Goal: Transaction & Acquisition: Subscribe to service/newsletter

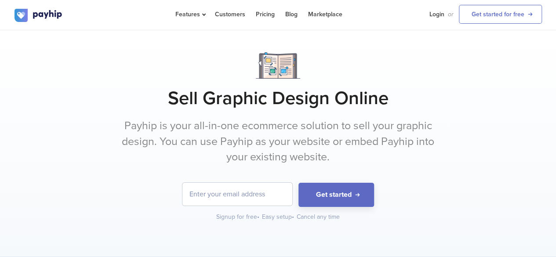
click at [147, 94] on h1 "Sell Graphic Design Online" at bounding box center [277, 98] width 527 height 22
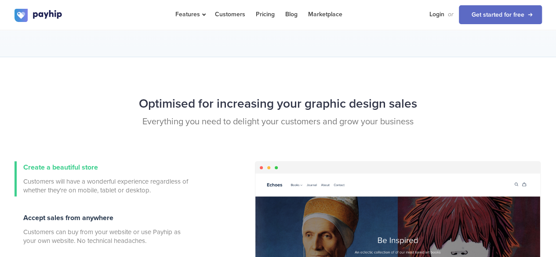
scroll to position [193, 0]
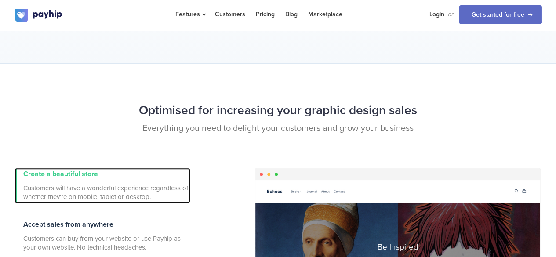
click at [63, 171] on span "Create a beautiful store" at bounding box center [60, 174] width 75 height 9
click at [92, 174] on span "Create a beautiful store" at bounding box center [60, 174] width 75 height 9
click at [94, 170] on span "Create a beautiful store" at bounding box center [60, 174] width 75 height 9
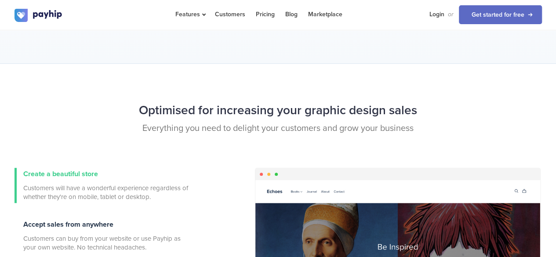
click at [166, 155] on div "Optimised for increasing your graphic design sales Everything you need to delig…" at bounding box center [278, 133] width 540 height 69
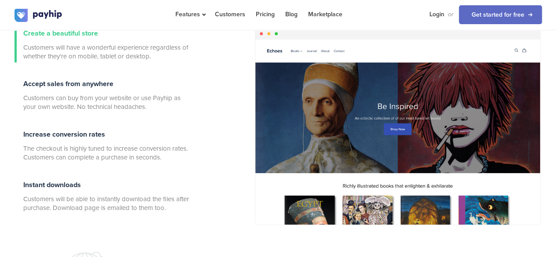
scroll to position [316, 0]
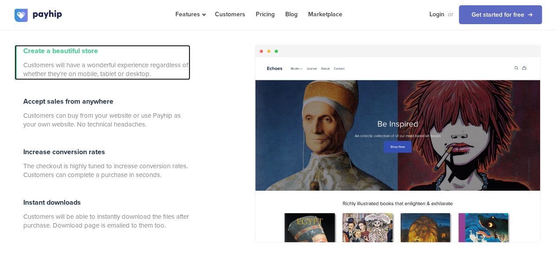
click at [67, 49] on span "Create a beautiful store" at bounding box center [60, 51] width 75 height 9
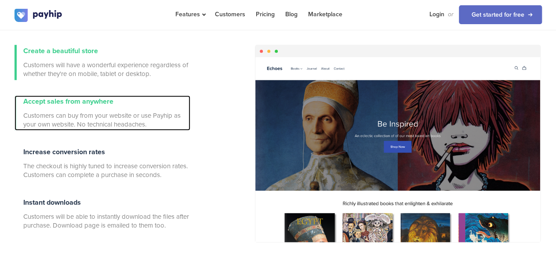
click at [66, 97] on span "Accept sales from anywhere" at bounding box center [68, 101] width 90 height 9
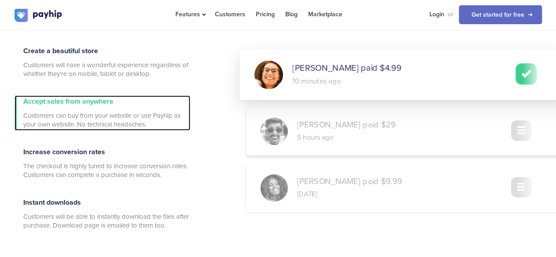
click at [66, 97] on span "Accept sales from anywhere" at bounding box center [68, 101] width 90 height 9
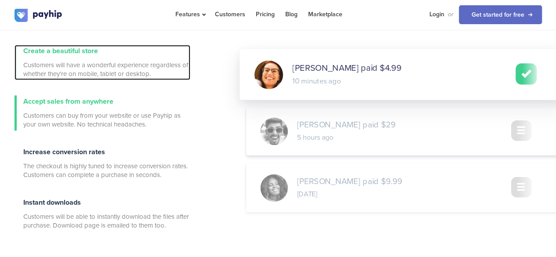
click at [72, 45] on div "Create a beautiful store Customers will have a wonderful experience regardless …" at bounding box center [106, 62] width 167 height 35
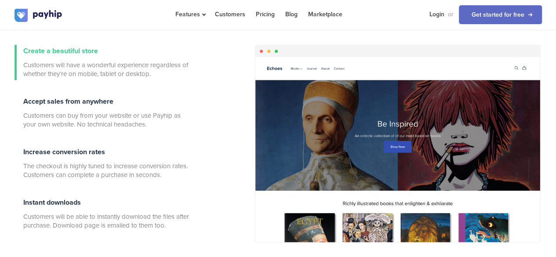
click at [226, 62] on div "Create a beautiful store Customers will have a wonderful experience regardless …" at bounding box center [120, 146] width 225 height 202
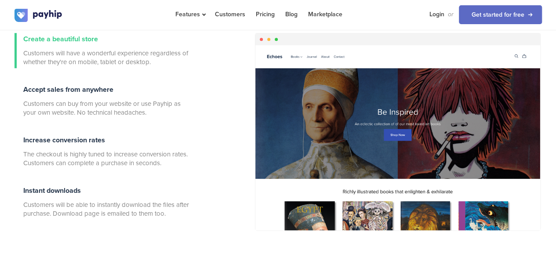
scroll to position [333, 0]
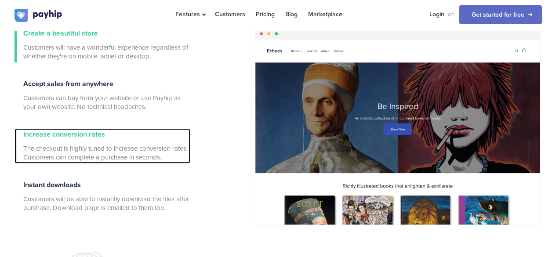
click at [91, 130] on span "Increase conversion rates" at bounding box center [64, 134] width 82 height 9
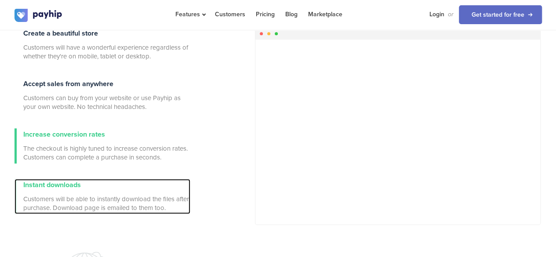
click at [53, 181] on span "Instant downloads" at bounding box center [52, 185] width 58 height 9
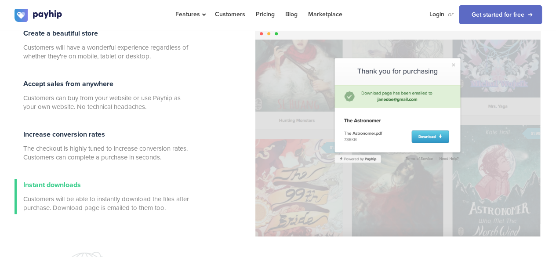
click at [214, 62] on div "Create a beautiful store Customers will have a wonderful experience regardless …" at bounding box center [120, 128] width 225 height 202
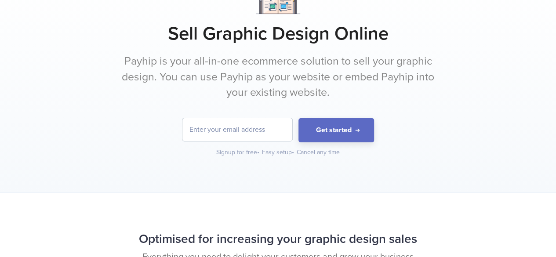
scroll to position [0, 0]
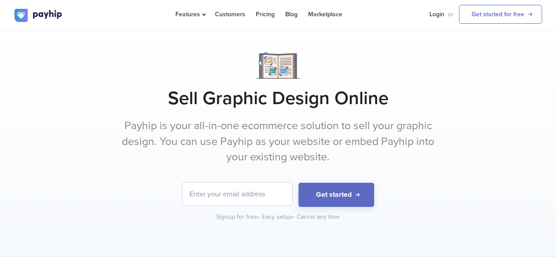
click at [249, 195] on input "email" at bounding box center [237, 194] width 110 height 23
type input "[EMAIL_ADDRESS][DOMAIN_NAME]"
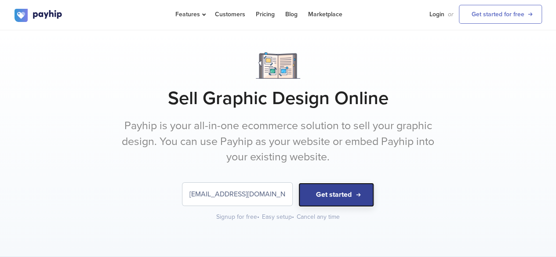
click at [323, 186] on button "Get started" at bounding box center [336, 195] width 76 height 24
